Goal: Transaction & Acquisition: Obtain resource

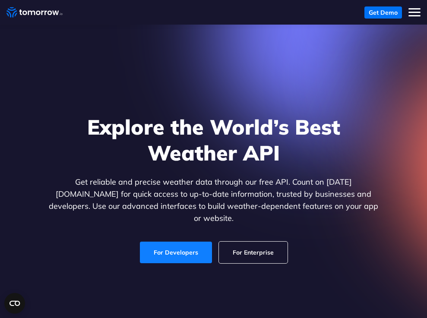
click at [181, 242] on link "For Developers" at bounding box center [176, 253] width 72 height 22
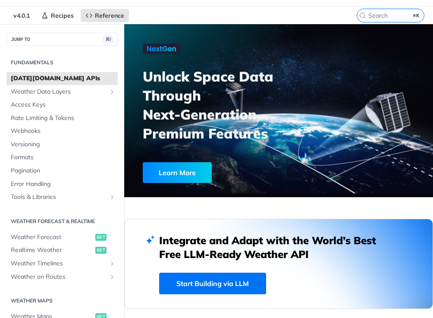
scroll to position [30, 0]
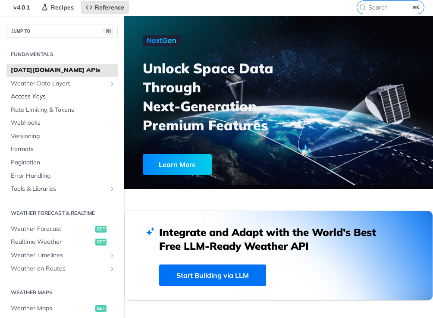
click at [30, 97] on span "Access Keys" at bounding box center [63, 96] width 105 height 9
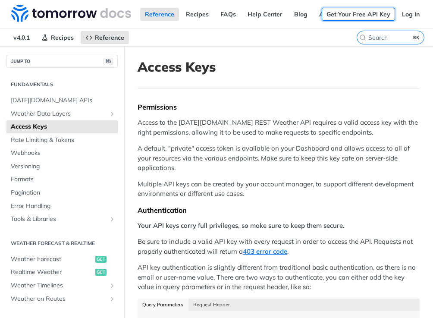
click at [341, 16] on link "Get Your Free API Key" at bounding box center [358, 14] width 73 height 13
